Goal: Transaction & Acquisition: Book appointment/travel/reservation

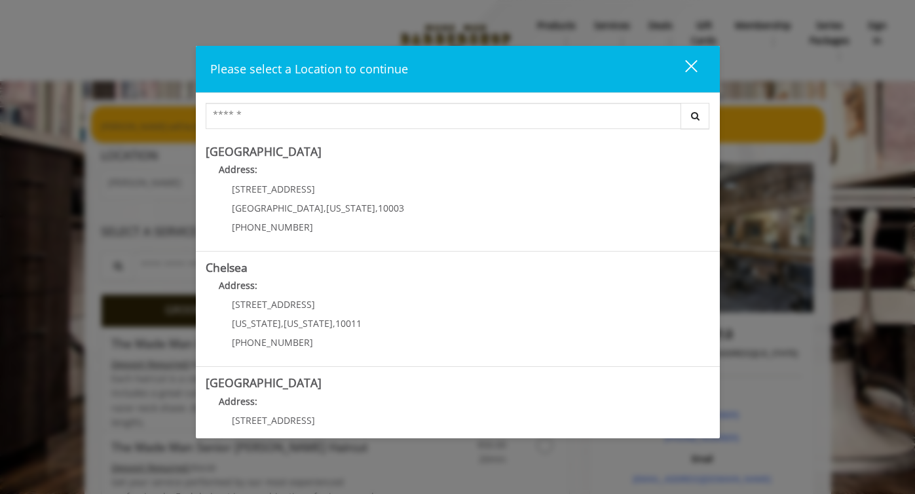
click at [691, 64] on div "close" at bounding box center [683, 69] width 26 height 20
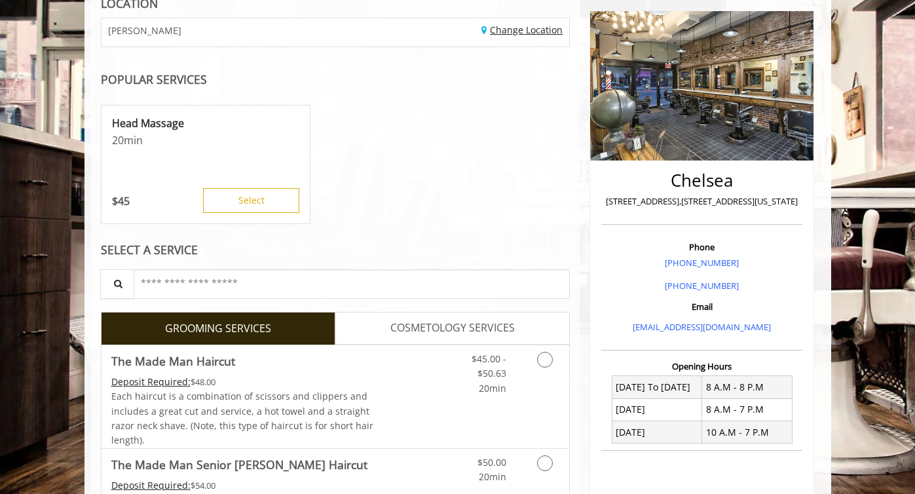
scroll to position [291, 0]
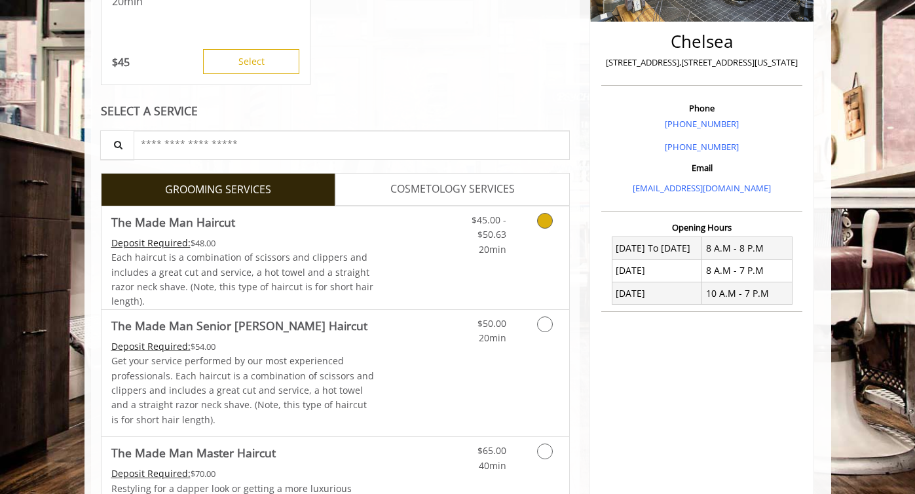
click at [396, 237] on link "Discounted Price" at bounding box center [413, 257] width 78 height 103
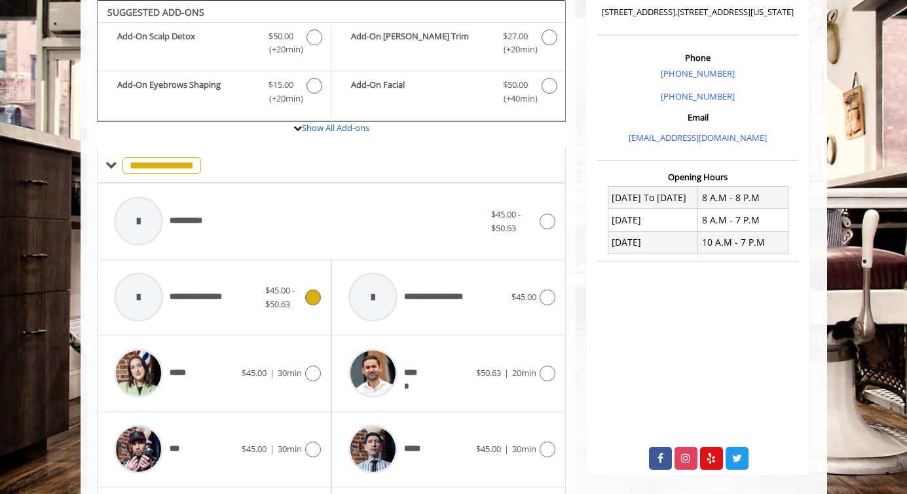
scroll to position [356, 0]
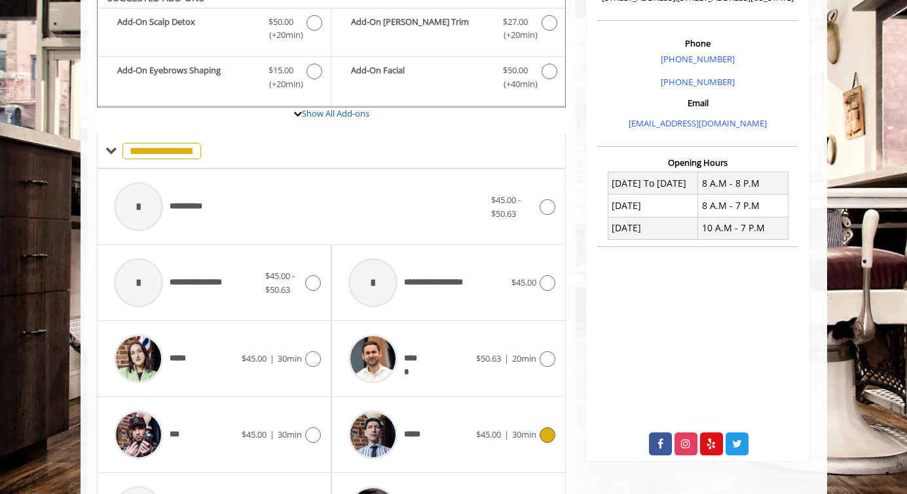
click at [485, 450] on div "***** $45.00 | 30min" at bounding box center [449, 435] width 214 height 62
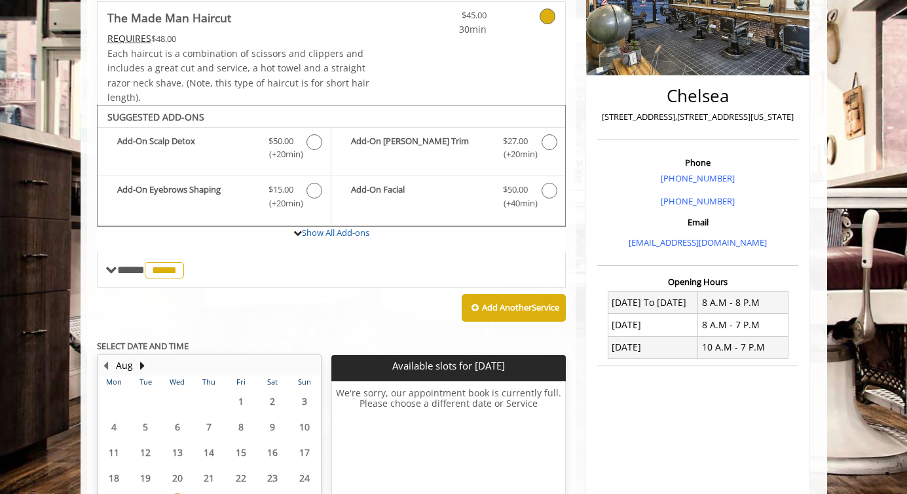
scroll to position [235, 0]
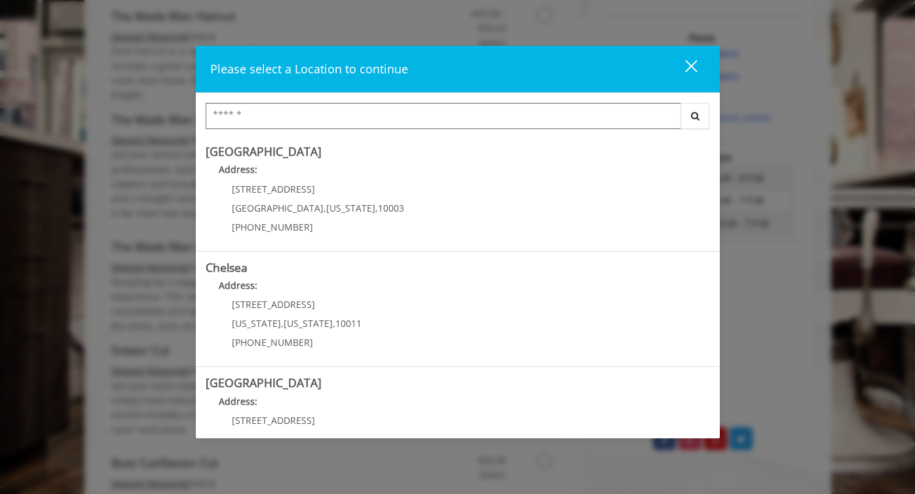
scroll to position [531, 0]
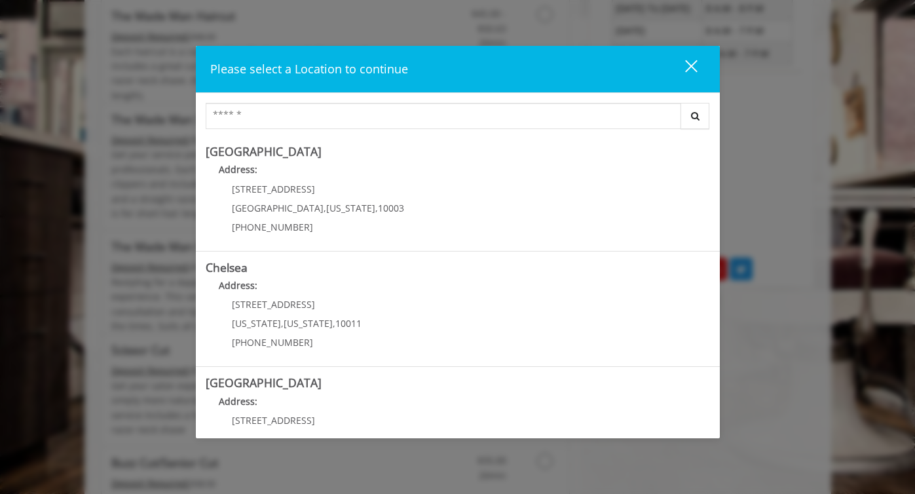
click at [692, 69] on div "close" at bounding box center [683, 69] width 26 height 20
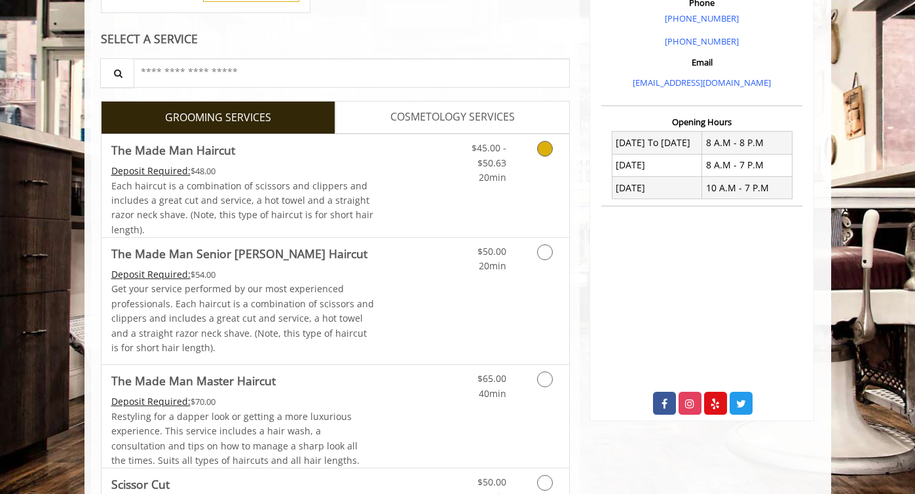
scroll to position [395, 0]
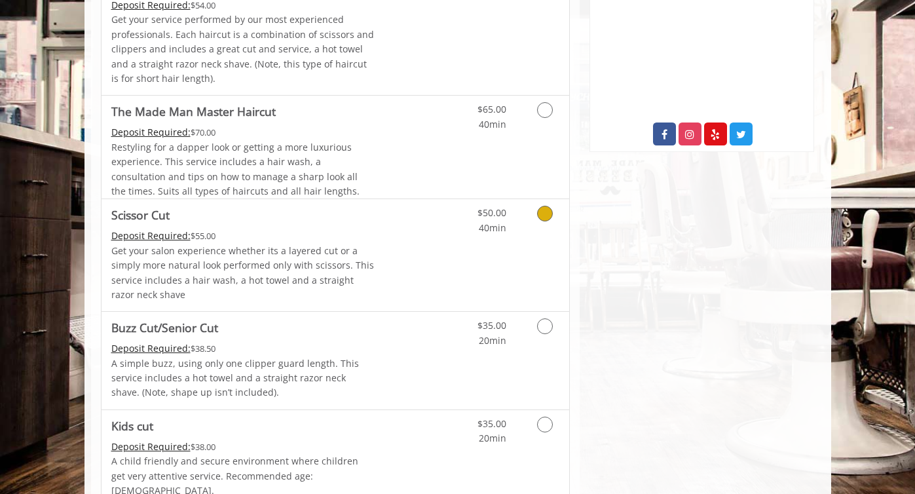
click at [443, 247] on link "Discounted Price" at bounding box center [413, 255] width 78 height 112
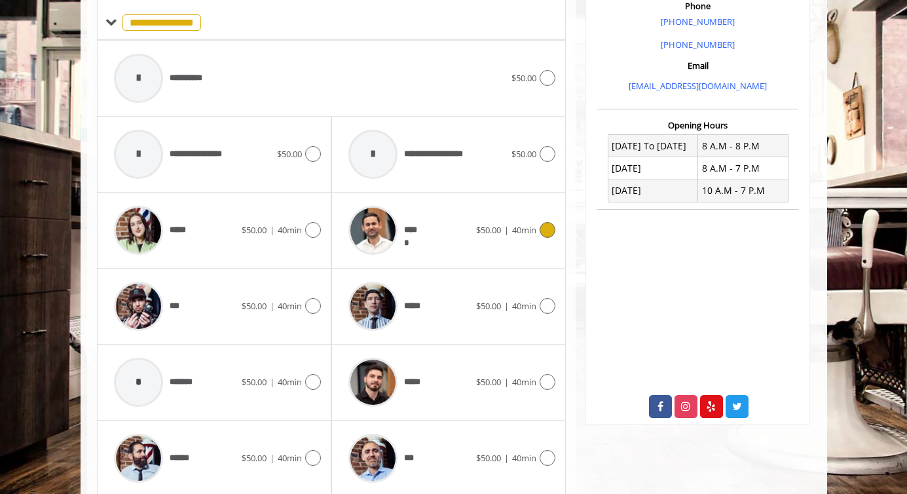
scroll to position [397, 0]
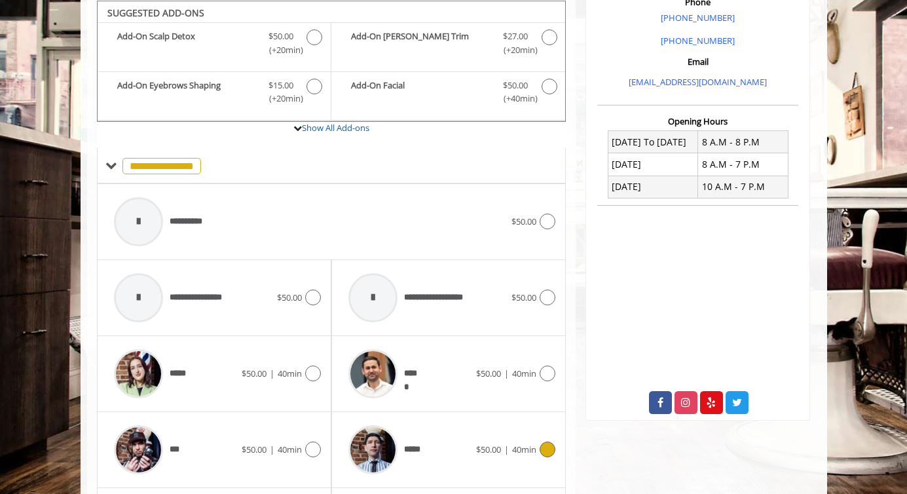
click at [432, 432] on div "*****" at bounding box center [409, 450] width 134 height 62
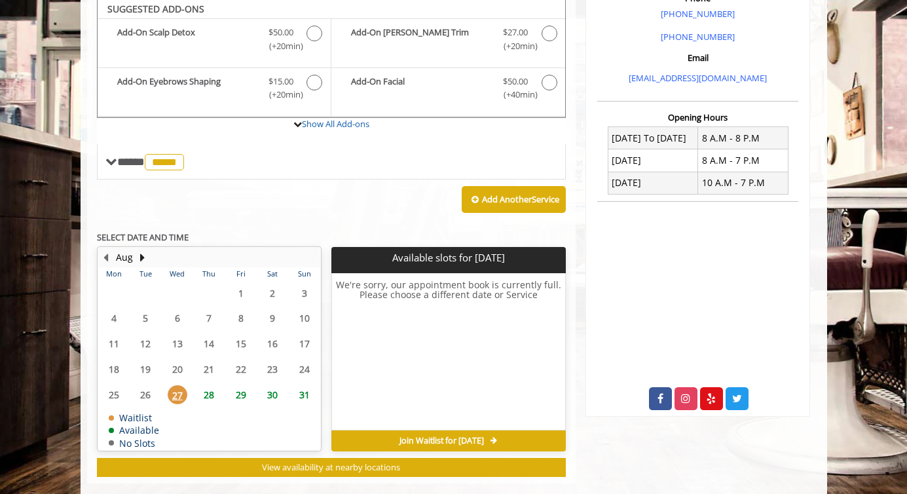
scroll to position [398, 0]
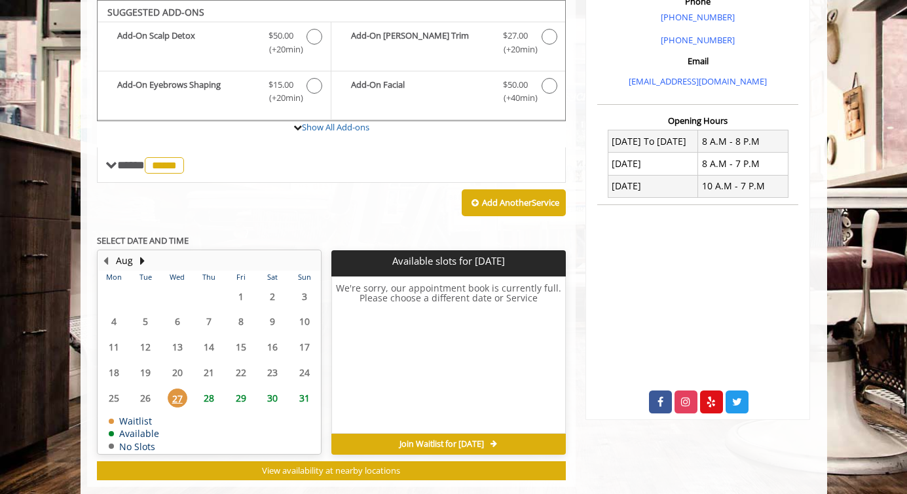
click at [241, 392] on span "29" at bounding box center [241, 398] width 20 height 19
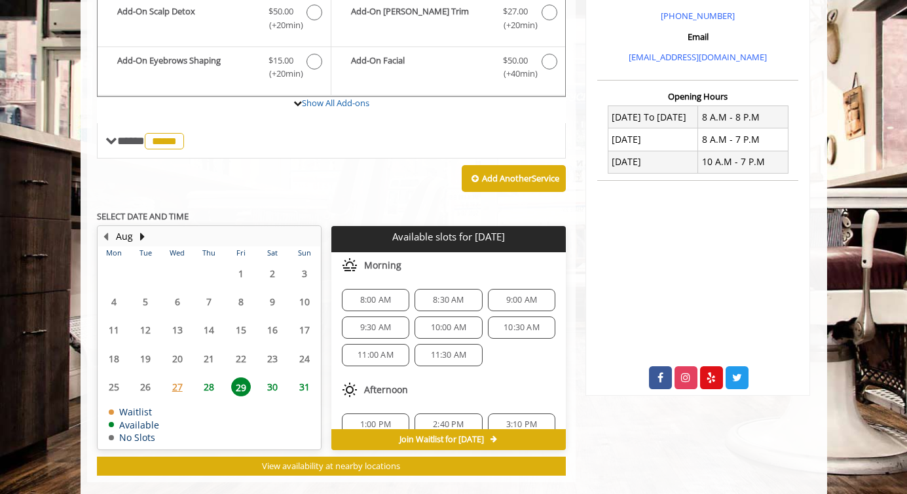
scroll to position [442, 0]
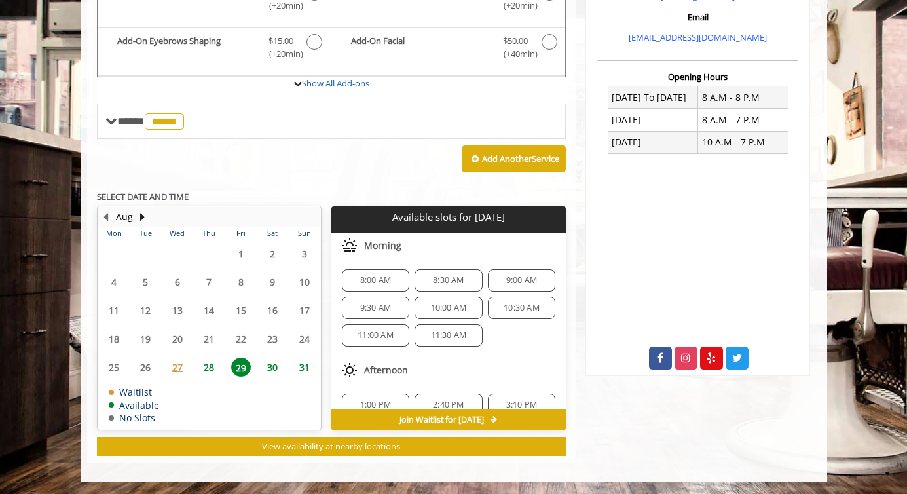
click at [211, 360] on span "28" at bounding box center [209, 367] width 20 height 19
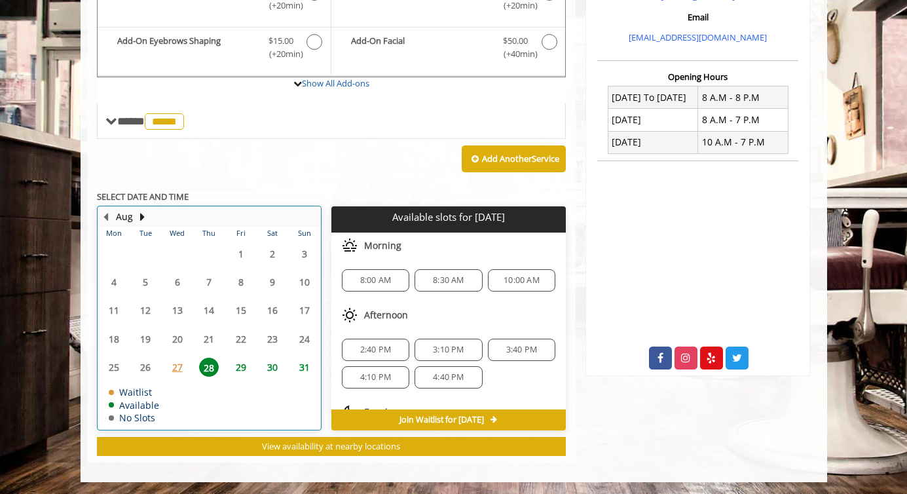
click at [230, 364] on div "29" at bounding box center [240, 367] width 26 height 19
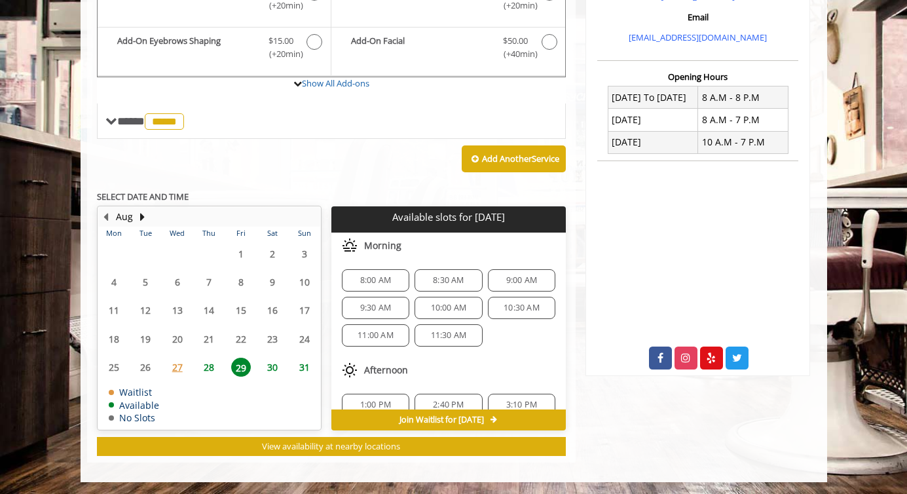
click at [504, 303] on span "10:30 AM" at bounding box center [522, 308] width 36 height 10
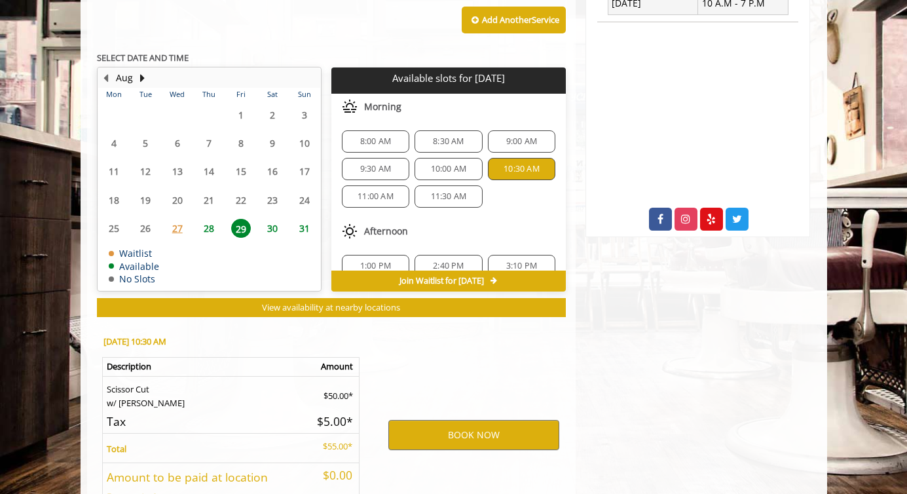
scroll to position [679, 0]
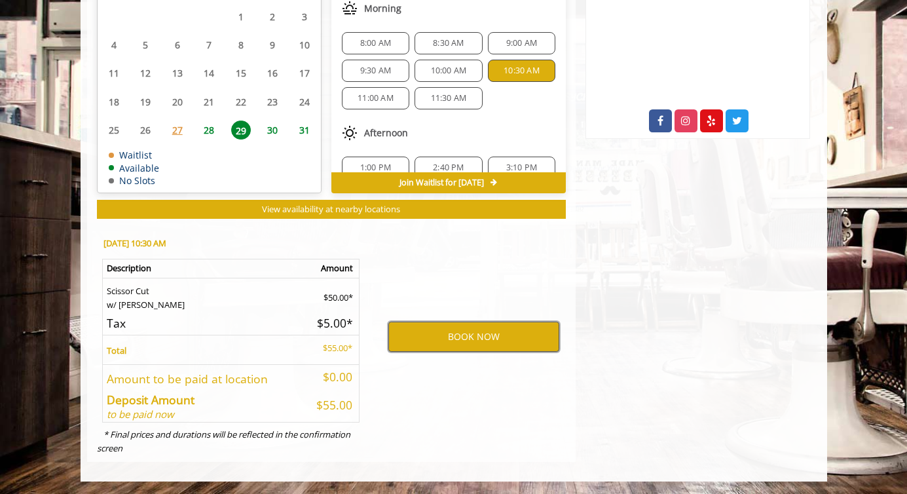
click at [444, 339] on button "BOOK NOW" at bounding box center [474, 337] width 171 height 30
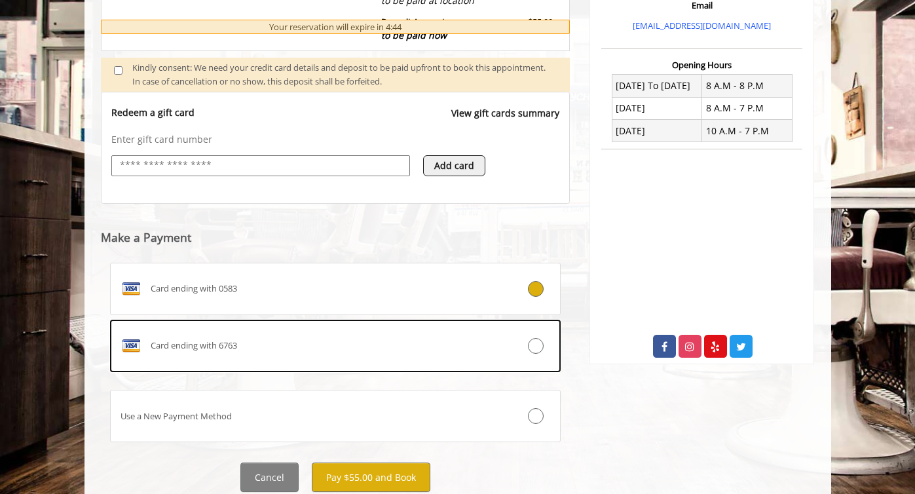
scroll to position [497, 0]
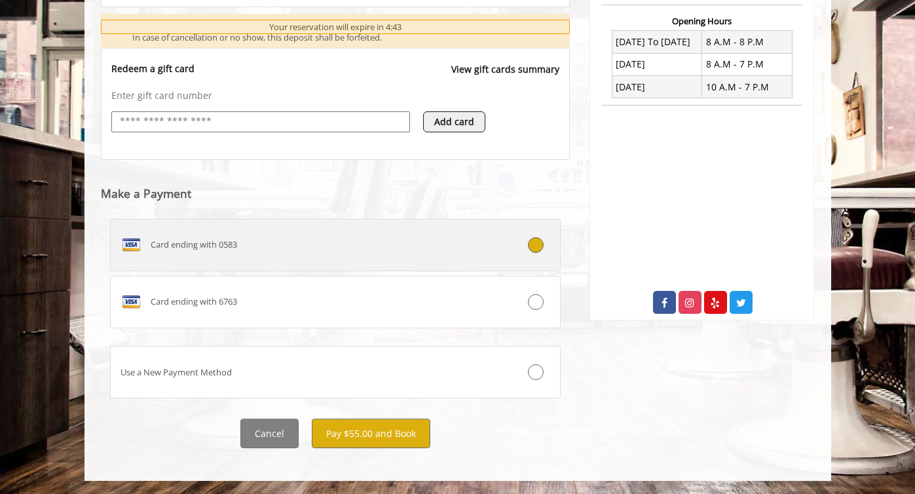
click at [329, 254] on div "Card ending with 0583" at bounding box center [298, 245] width 375 height 21
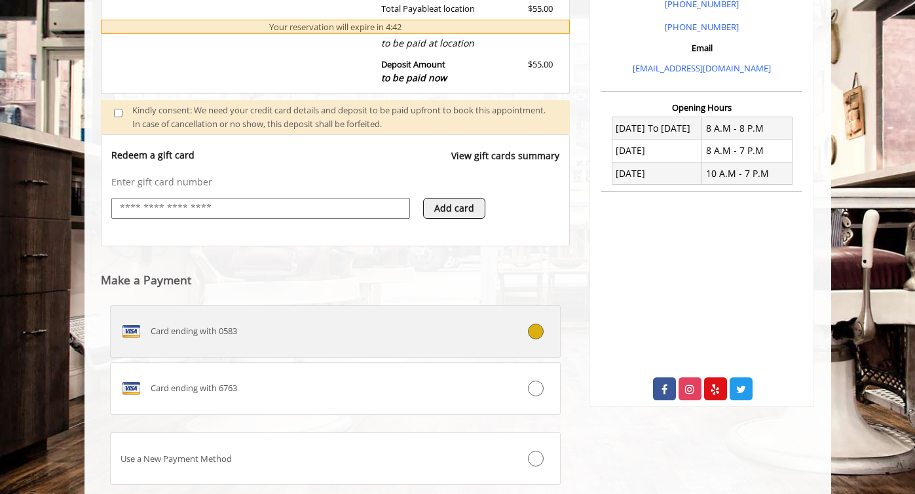
click at [329, 354] on label "Card ending with 0583" at bounding box center [335, 331] width 451 height 52
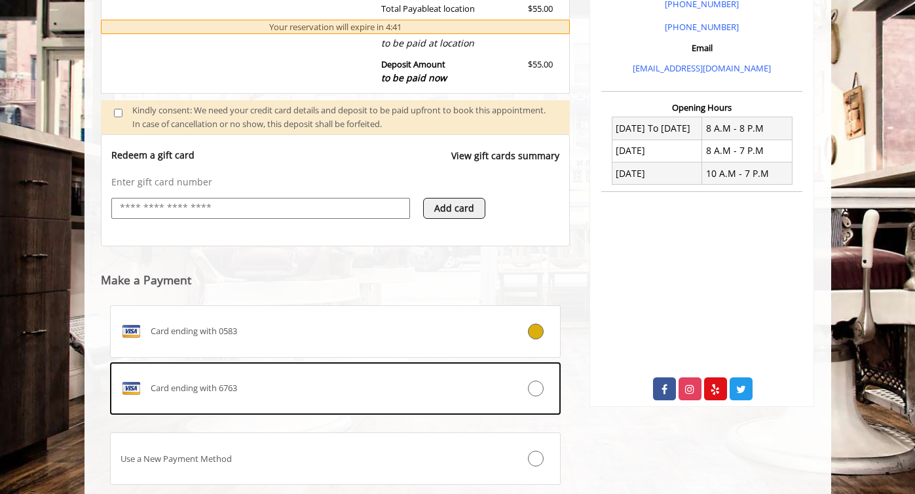
scroll to position [497, 0]
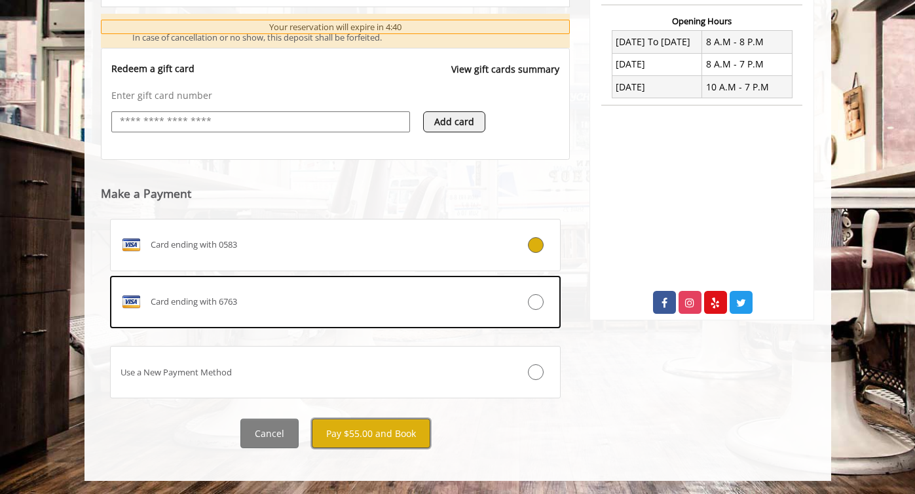
click at [349, 425] on button "Pay $55.00 and Book" at bounding box center [371, 433] width 119 height 29
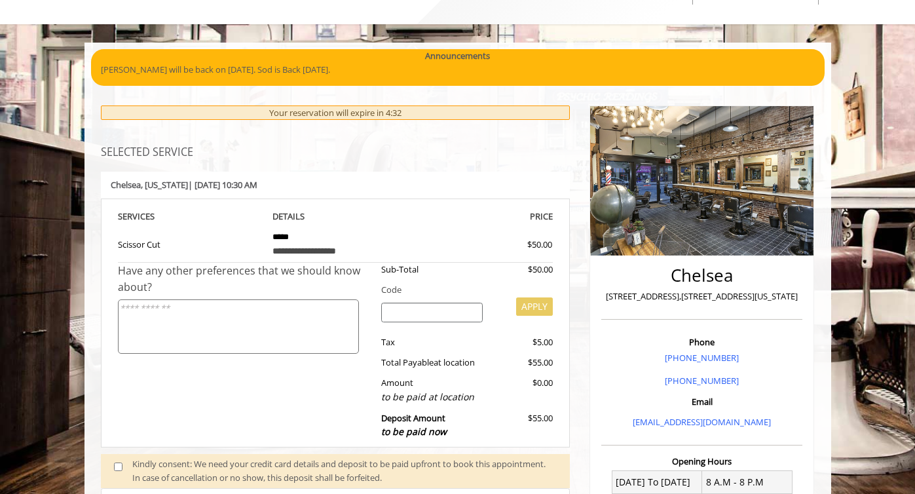
scroll to position [56, 0]
